Goal: Information Seeking & Learning: Learn about a topic

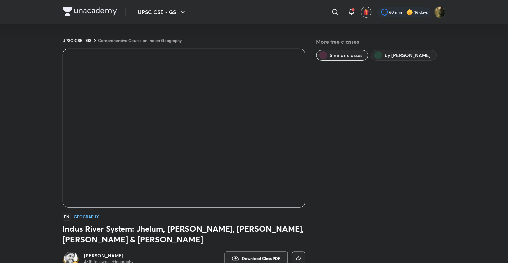
scroll to position [383, 0]
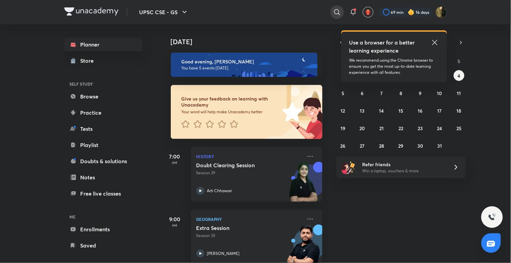
click at [334, 12] on icon at bounding box center [337, 12] width 6 height 6
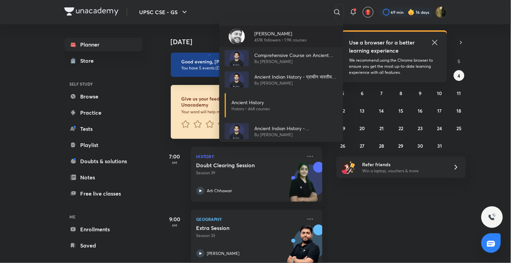
click at [265, 41] on p "451K followers • 1.9K courses" at bounding box center [280, 40] width 52 height 6
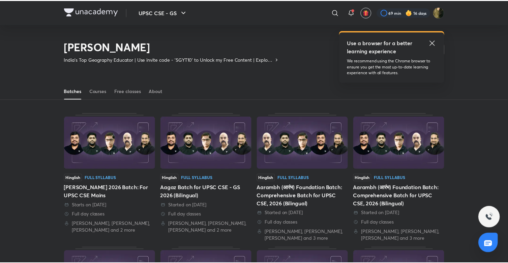
scroll to position [30, 0]
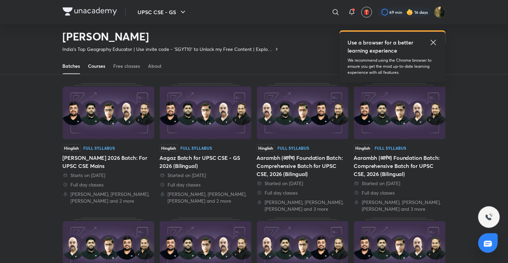
click at [98, 64] on div "Courses" at bounding box center [96, 66] width 17 height 7
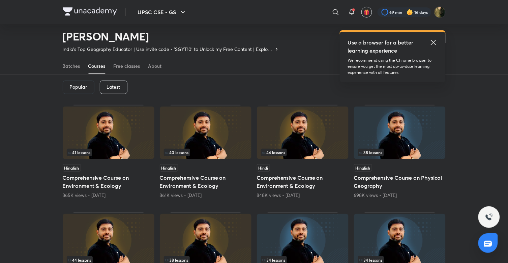
click at [112, 90] on div "Latest" at bounding box center [114, 87] width 28 height 13
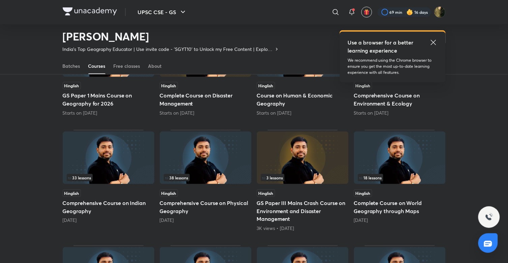
scroll to position [116, 0]
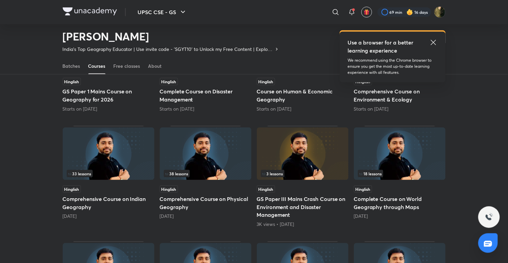
click at [116, 148] on img at bounding box center [109, 153] width 92 height 53
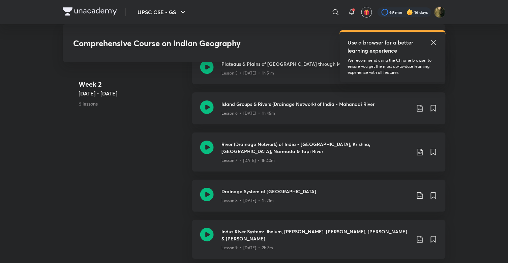
scroll to position [625, 0]
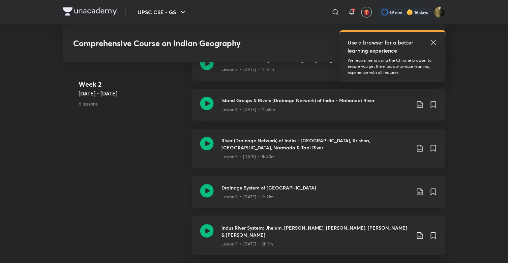
click at [259, 184] on h3 "Drainage System of [GEOGRAPHIC_DATA]" at bounding box center [316, 187] width 189 height 7
click at [209, 228] on icon at bounding box center [206, 230] width 13 height 13
